Goal: Answer question/provide support: Share knowledge or assist other users

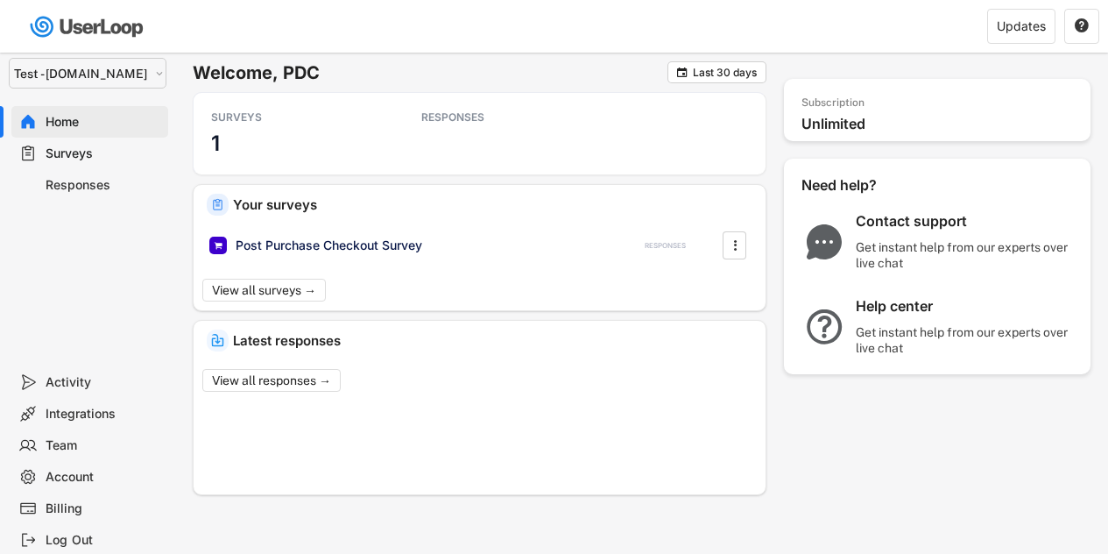
select select ""1348695171700984260__LOOKUP__1753345952268x539074249660034500""
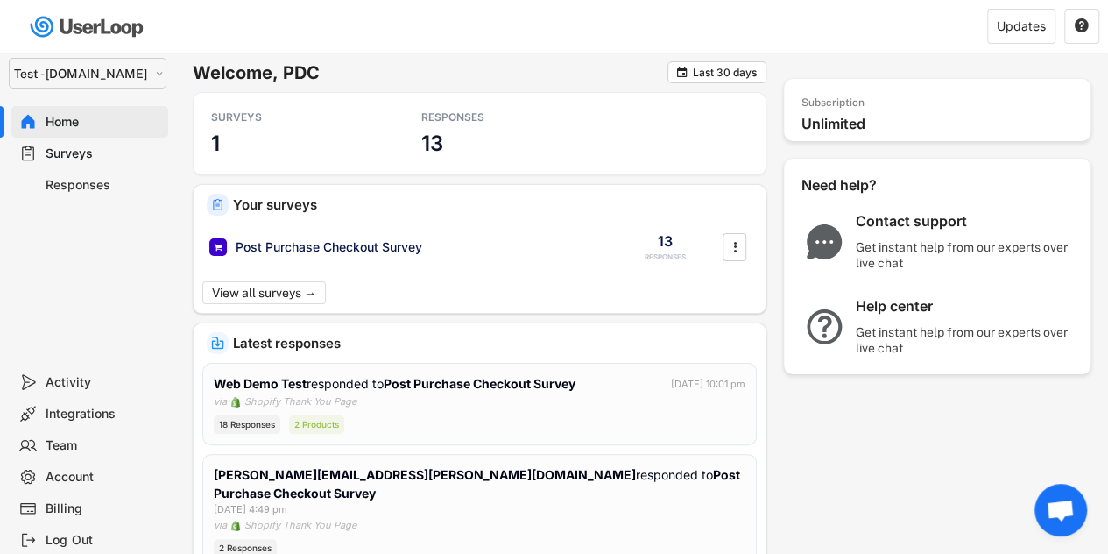
click at [79, 148] on div "Surveys" at bounding box center [104, 153] width 116 height 17
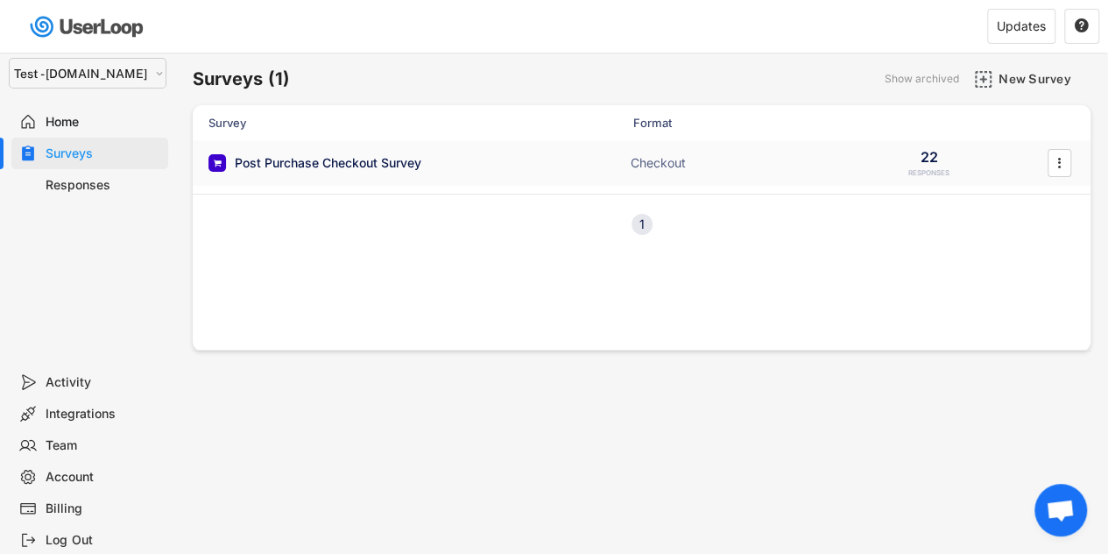
click at [352, 160] on div "Post Purchase Checkout Survey" at bounding box center [328, 163] width 187 height 18
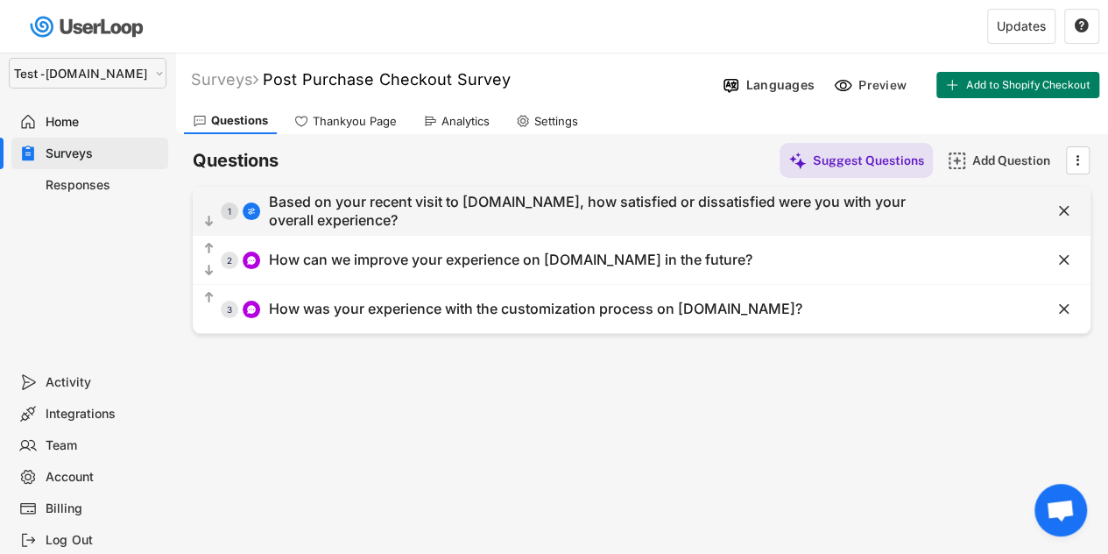
click at [364, 206] on div "Based on your recent visit to [DOMAIN_NAME], how satisfied or dissatisfied were…" at bounding box center [593, 211] width 648 height 37
select select ""1_5""
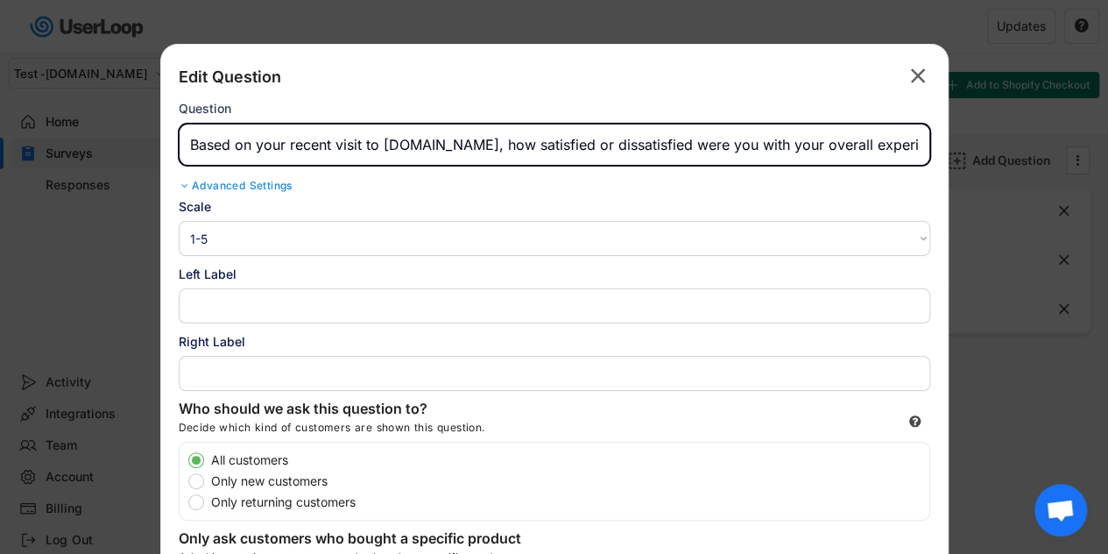
click at [338, 153] on input "input" at bounding box center [555, 145] width 752 height 42
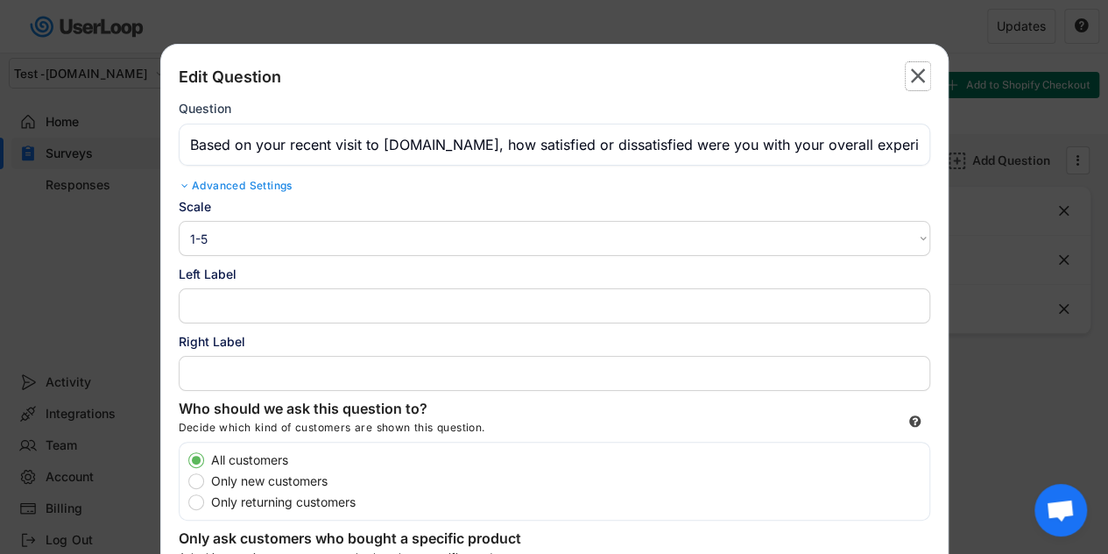
click at [922, 77] on text "" at bounding box center [918, 75] width 15 height 25
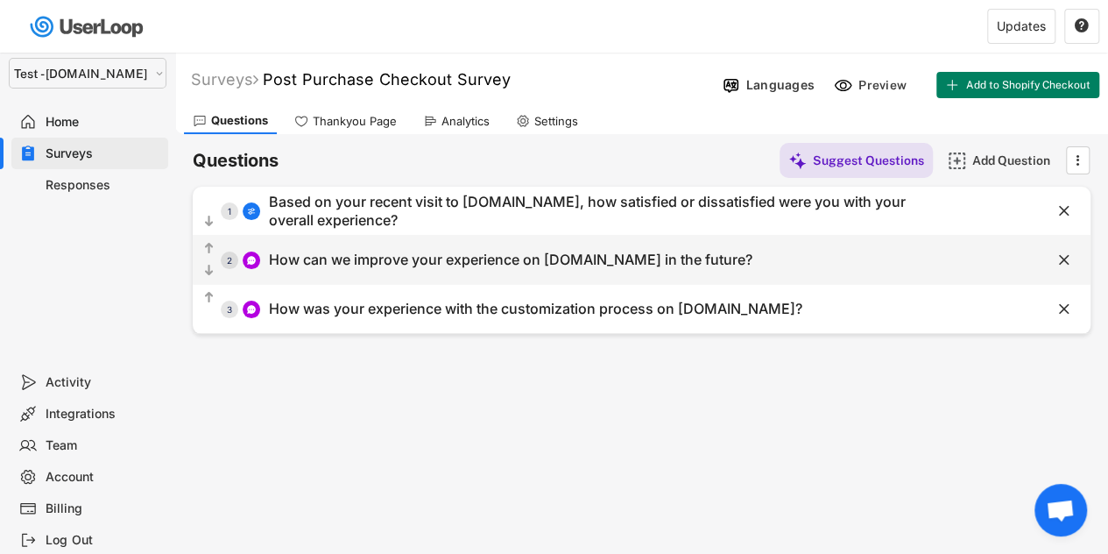
click at [503, 257] on div "How can we improve your experience on [DOMAIN_NAME] in the future?" at bounding box center [511, 260] width 484 height 18
type input "How can we improve your experience on [DOMAIN_NAME] in the future?"
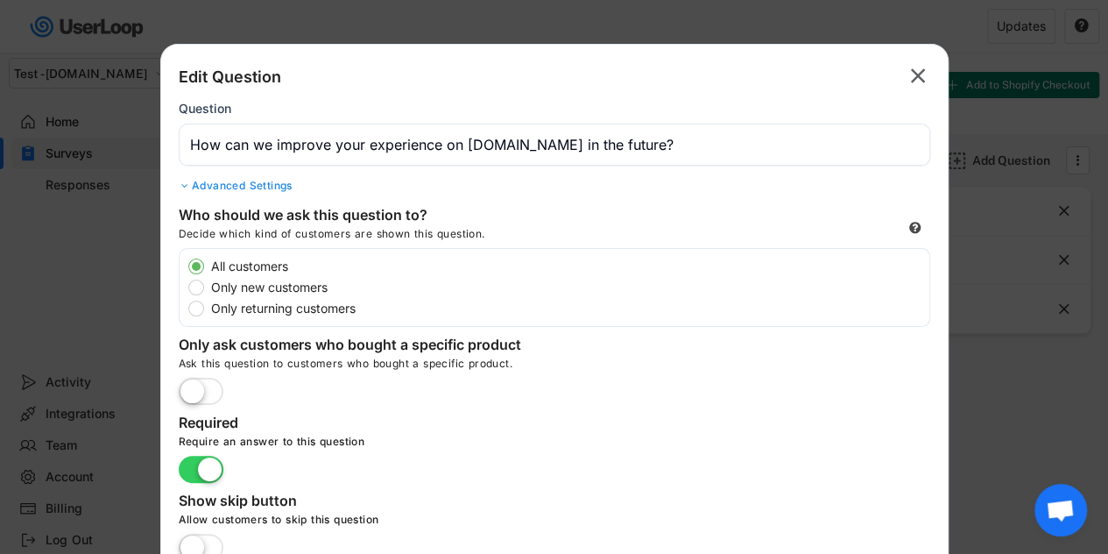
click at [521, 146] on input "input" at bounding box center [555, 145] width 752 height 42
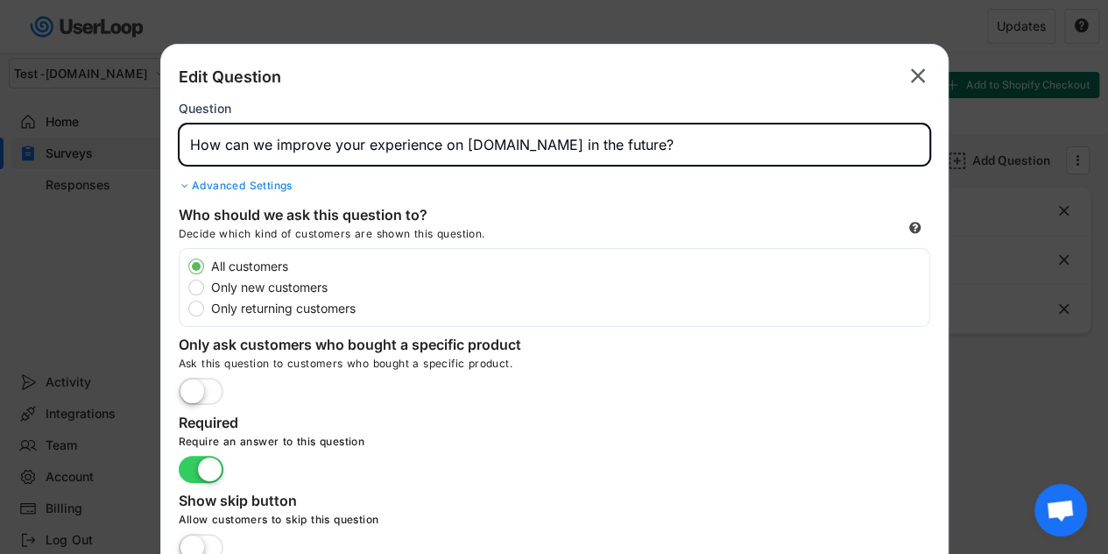
click at [521, 146] on input "input" at bounding box center [555, 145] width 752 height 42
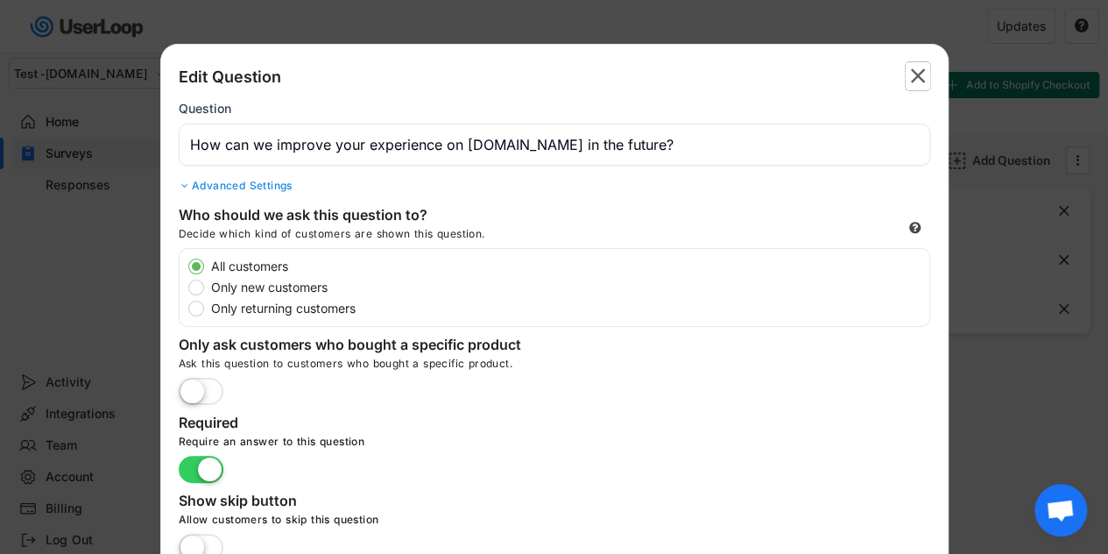
click at [918, 78] on text "" at bounding box center [918, 75] width 15 height 25
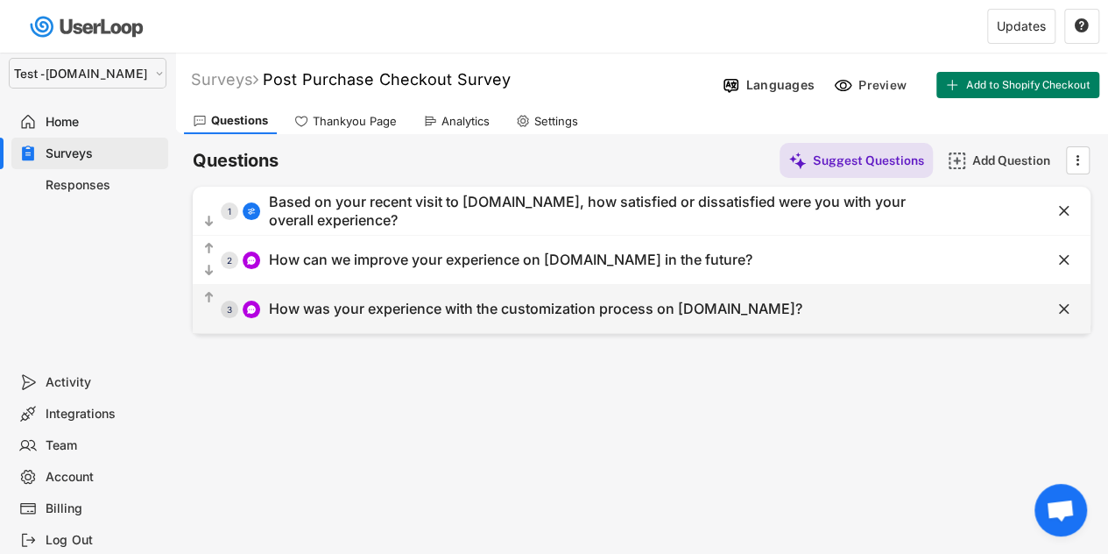
click at [405, 314] on div "How was your experience with the customization process on [DOMAIN_NAME]?" at bounding box center [536, 309] width 534 height 18
type input "How was your experience with the customization process on [DOMAIN_NAME]?"
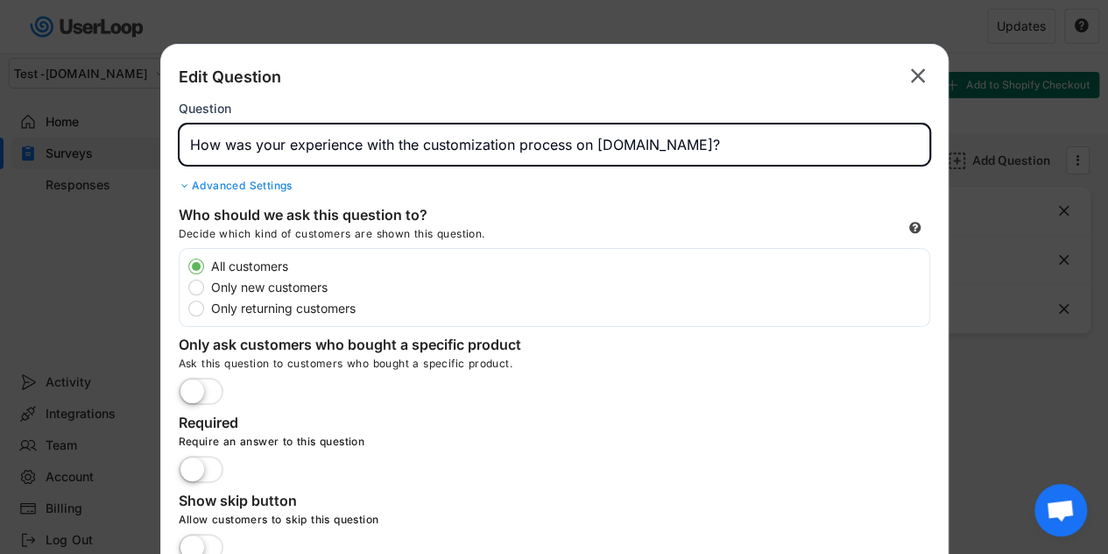
click at [435, 146] on input "input" at bounding box center [555, 145] width 752 height 42
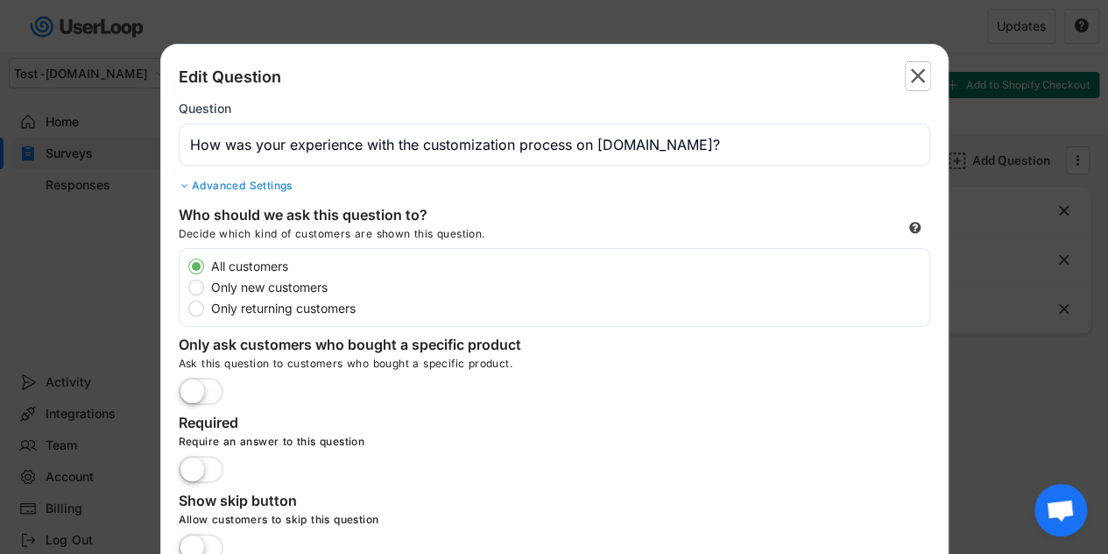
click at [915, 74] on text "" at bounding box center [918, 75] width 15 height 25
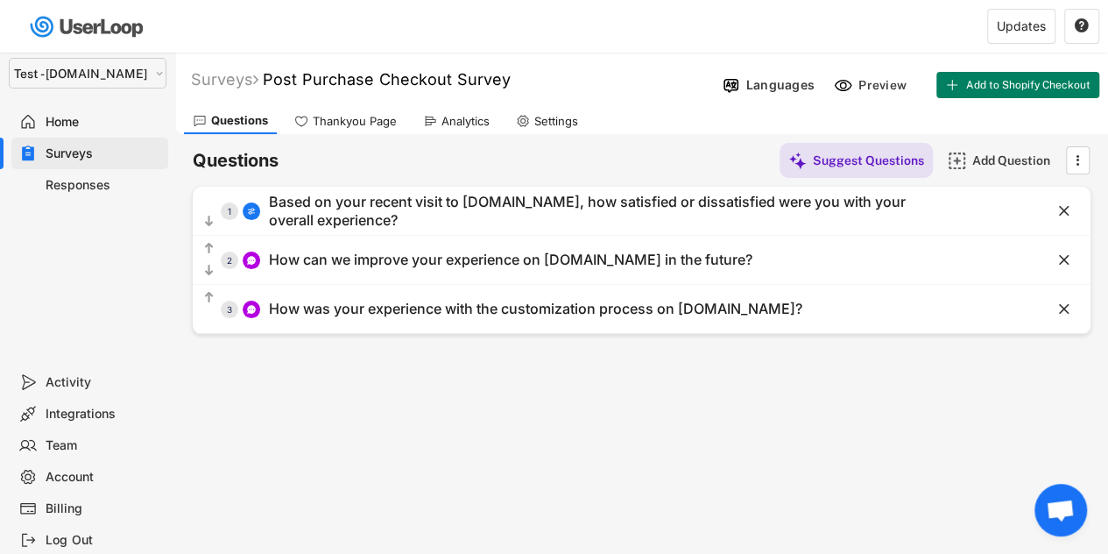
select select ""PLACEHOLDER_1427118222253""
select select
